Goal: Use online tool/utility: Utilize a website feature to perform a specific function

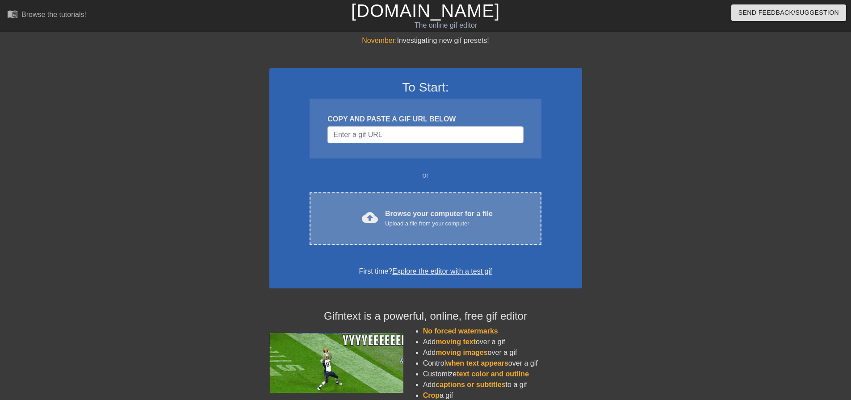
click at [401, 227] on div "Upload a file from your computer" at bounding box center [439, 223] width 108 height 9
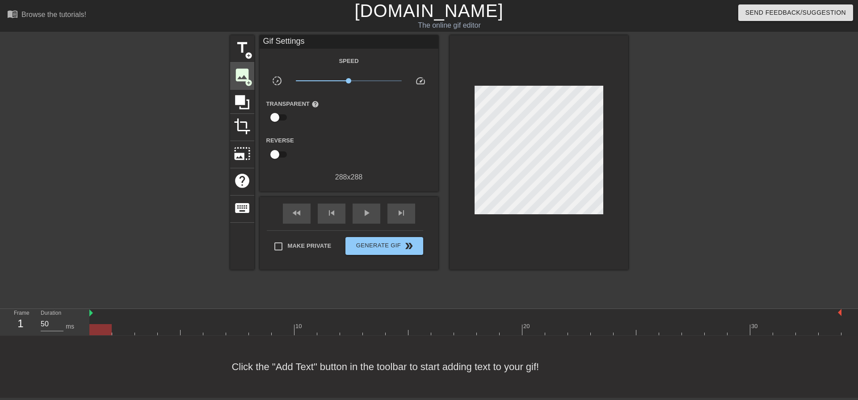
click at [239, 77] on span "image" at bounding box center [242, 75] width 17 height 17
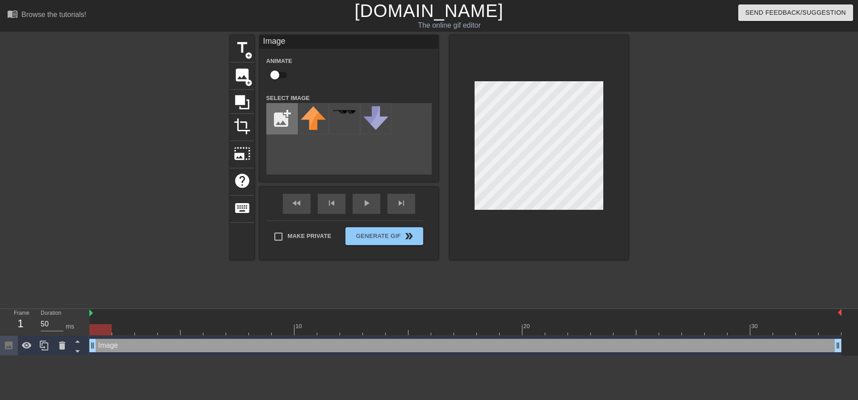
click at [267, 113] on input "file" at bounding box center [282, 119] width 30 height 30
type input "C:\fakepath\Untitled592_20250822233214.webp"
click at [311, 119] on img at bounding box center [313, 118] width 25 height 25
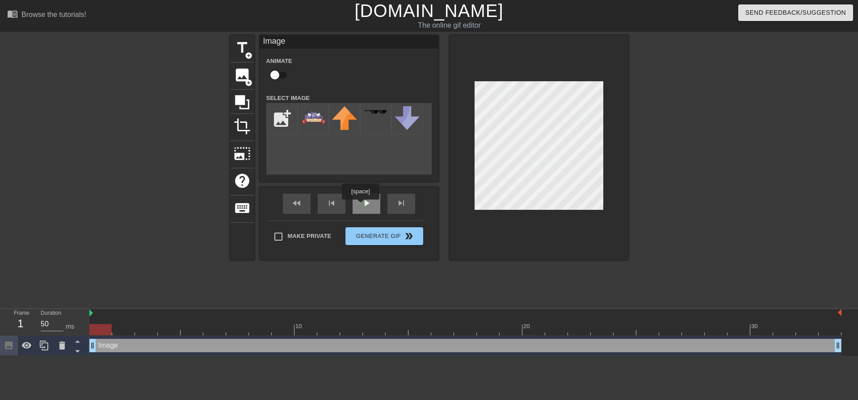
click at [360, 205] on div "play_arrow" at bounding box center [367, 204] width 28 height 20
click at [594, 216] on div at bounding box center [539, 147] width 179 height 225
click at [561, 212] on div at bounding box center [539, 147] width 179 height 225
drag, startPoint x: 734, startPoint y: 193, endPoint x: 739, endPoint y: 192, distance: 5.4
click at [735, 193] on div at bounding box center [706, 169] width 134 height 268
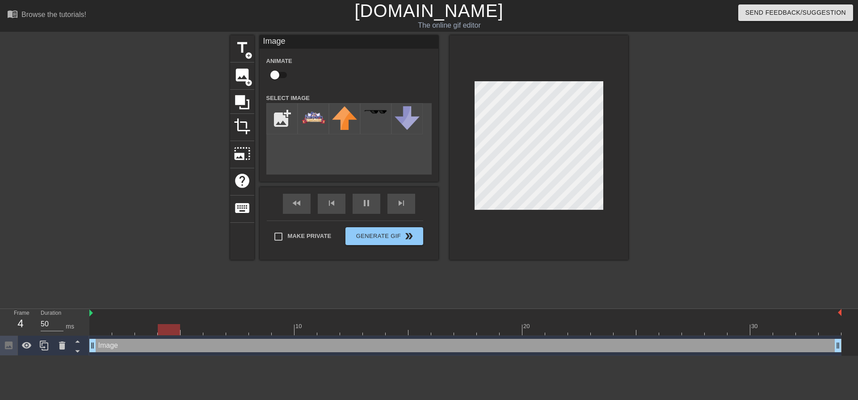
click at [597, 210] on div at bounding box center [539, 147] width 179 height 225
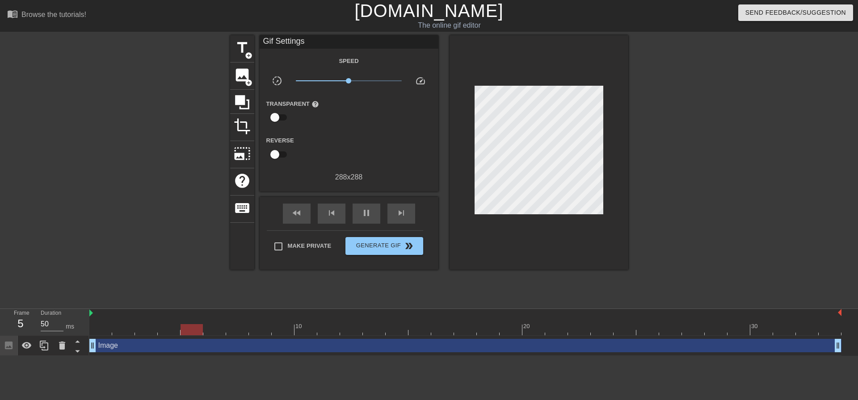
click at [673, 154] on div at bounding box center [706, 169] width 134 height 268
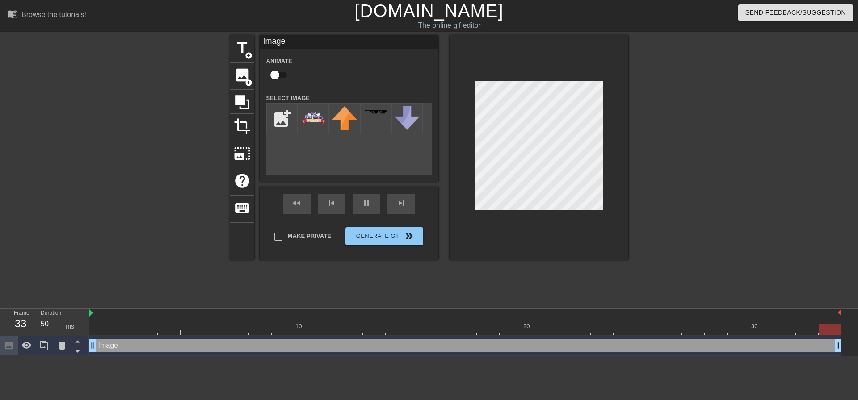
click at [669, 167] on div at bounding box center [706, 169] width 134 height 268
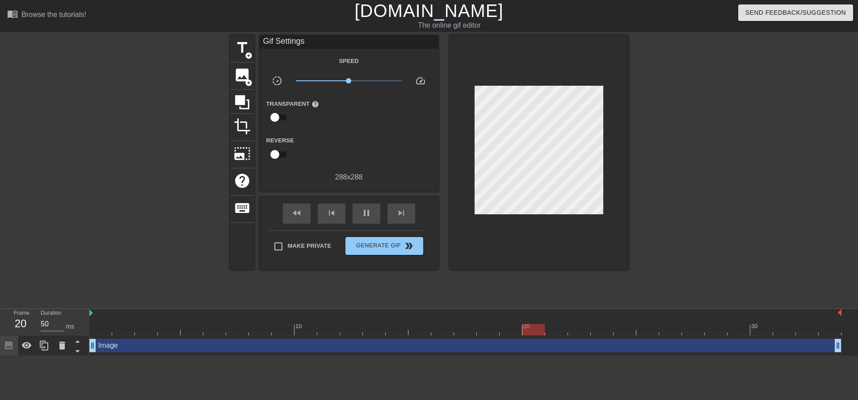
drag, startPoint x: 697, startPoint y: 193, endPoint x: 428, endPoint y: 248, distance: 275.0
click at [695, 193] on div at bounding box center [706, 169] width 134 height 268
click at [397, 244] on span "Generate Gif double_arrow" at bounding box center [384, 246] width 70 height 11
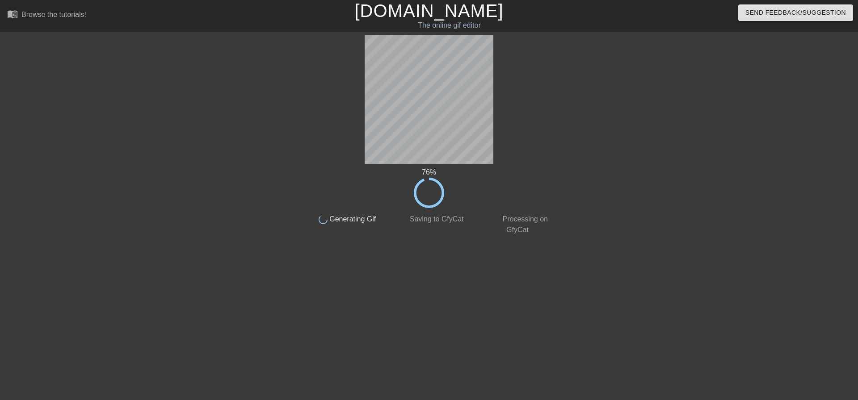
click at [165, 149] on div at bounding box center [225, 169] width 134 height 268
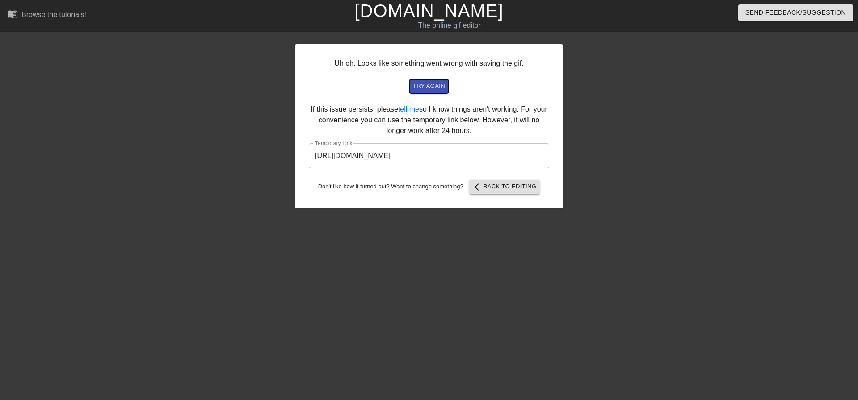
click at [429, 83] on span "try again" at bounding box center [429, 86] width 32 height 10
drag, startPoint x: 525, startPoint y: 158, endPoint x: 193, endPoint y: 139, distance: 332.1
click at [185, 139] on div "Uh oh. Looks like something went wrong with saving the gif. try again If this i…" at bounding box center [429, 169] width 858 height 268
